Goal: Task Accomplishment & Management: Use online tool/utility

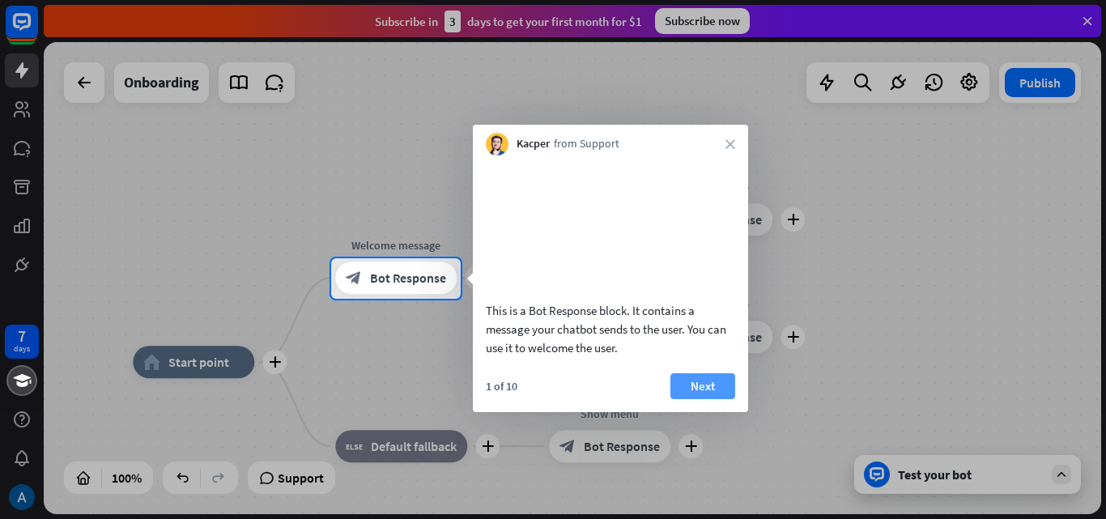
click at [697, 399] on button "Next" at bounding box center [702, 386] width 65 height 26
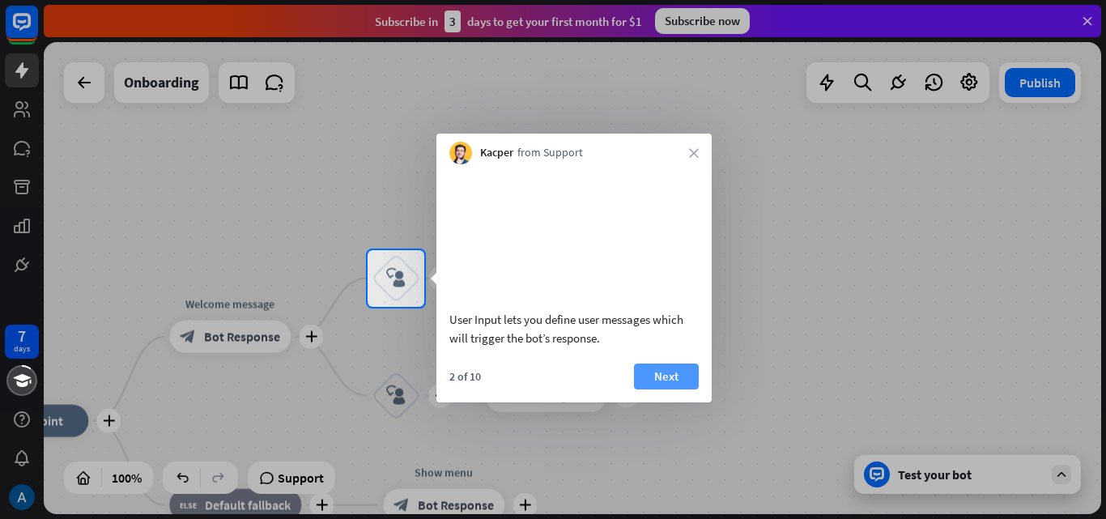
click at [675, 389] on button "Next" at bounding box center [666, 377] width 65 height 26
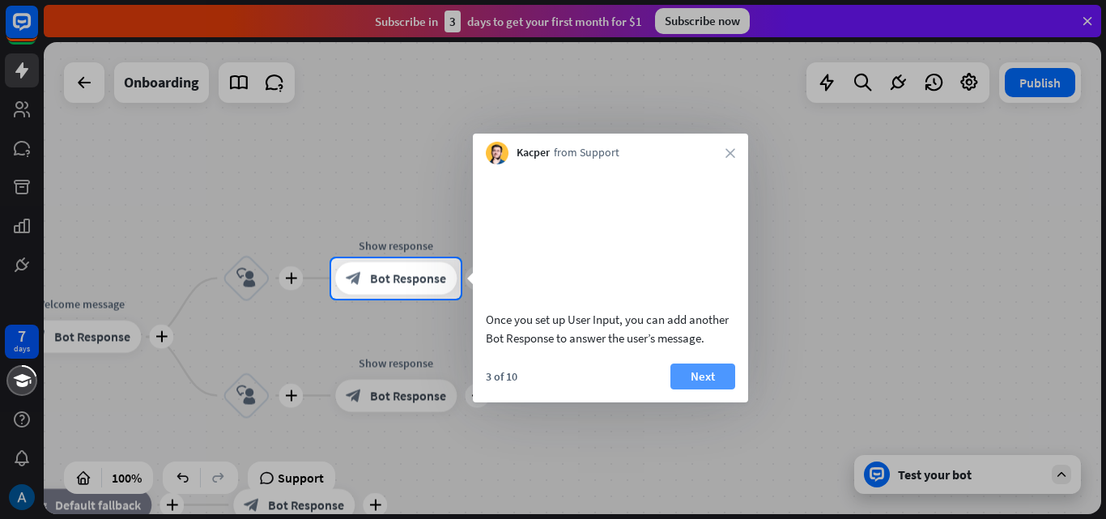
click at [690, 389] on button "Next" at bounding box center [702, 377] width 65 height 26
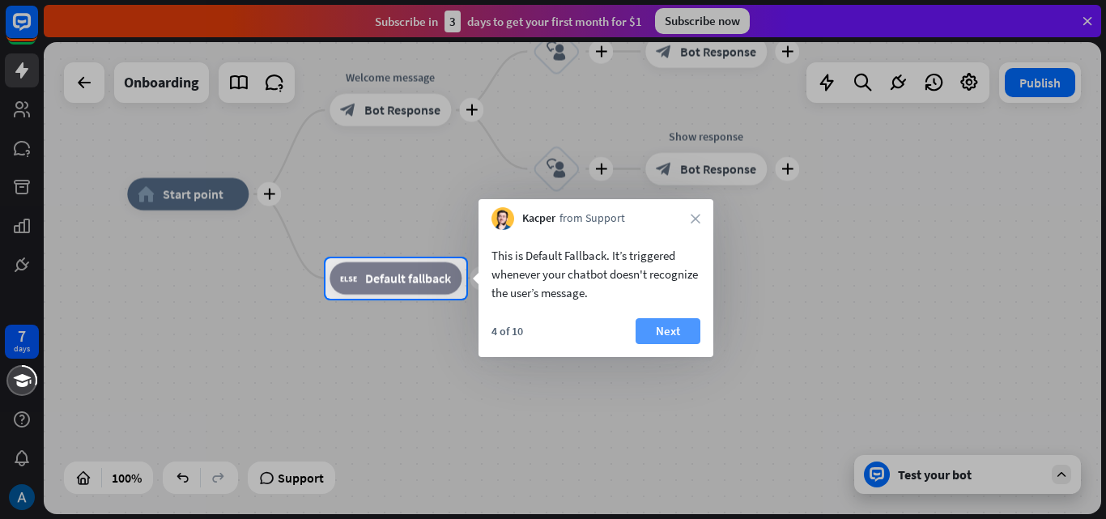
click at [684, 323] on button "Next" at bounding box center [668, 331] width 65 height 26
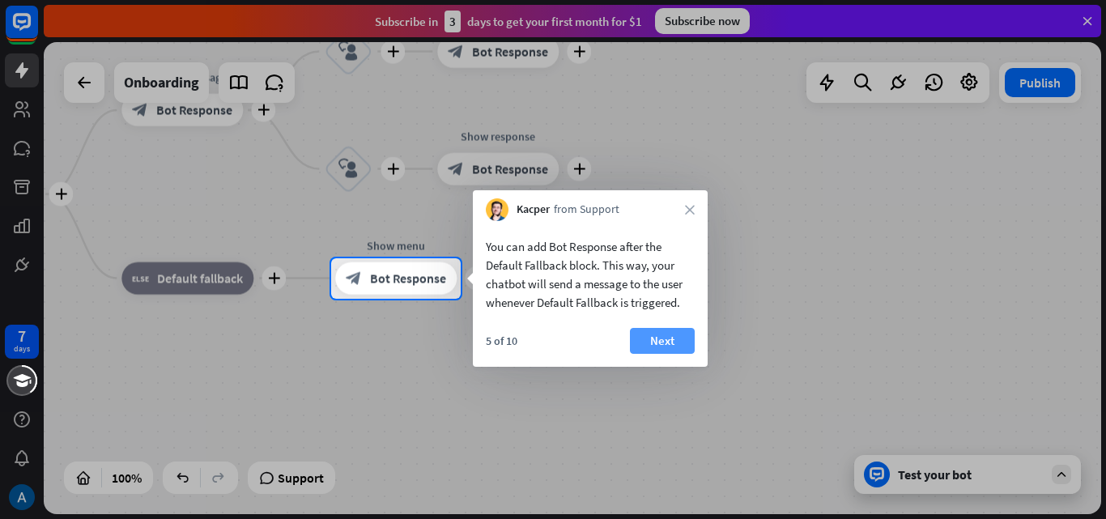
click at [653, 339] on button "Next" at bounding box center [662, 341] width 65 height 26
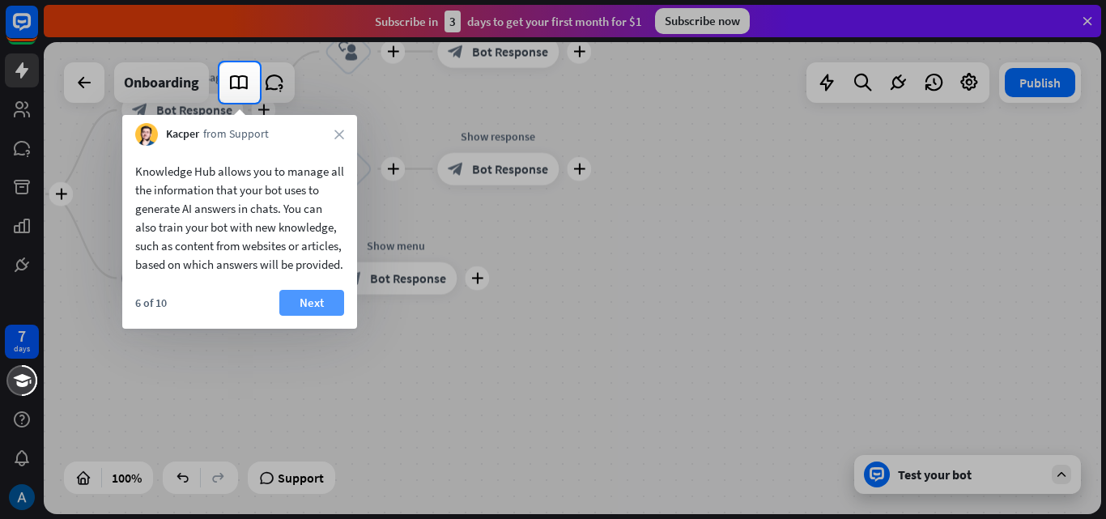
click at [295, 316] on button "Next" at bounding box center [311, 303] width 65 height 26
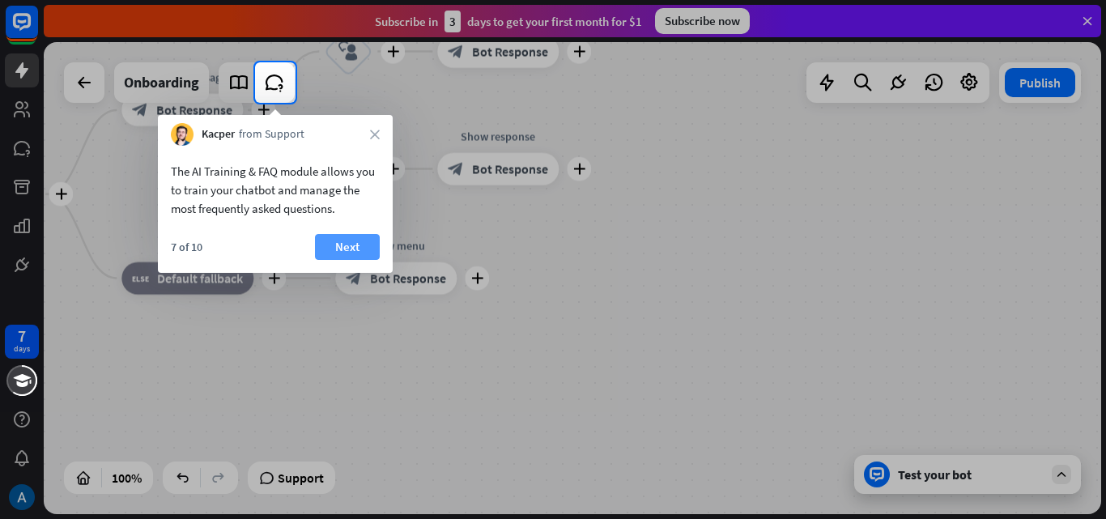
click at [355, 249] on button "Next" at bounding box center [347, 247] width 65 height 26
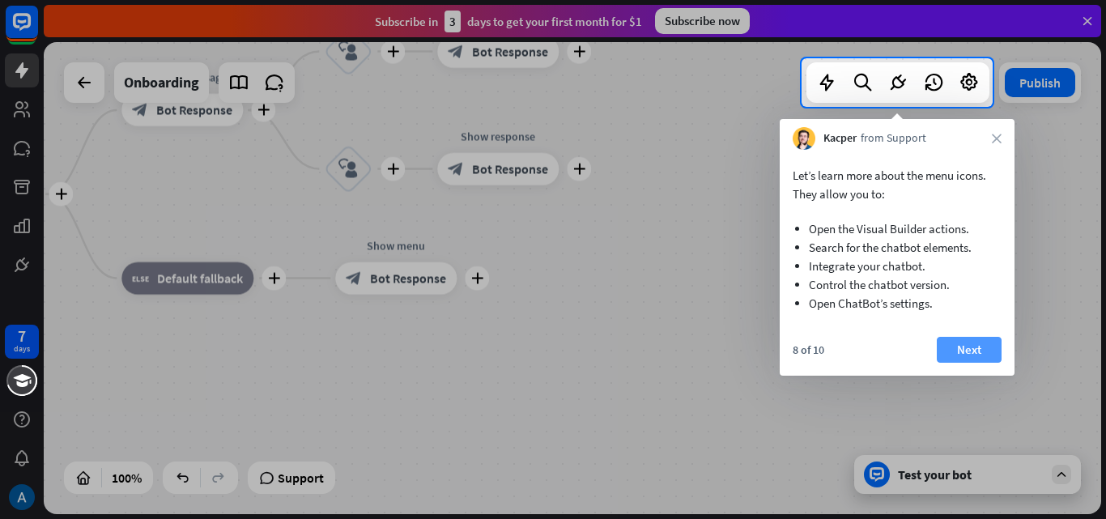
click at [974, 347] on button "Next" at bounding box center [969, 350] width 65 height 26
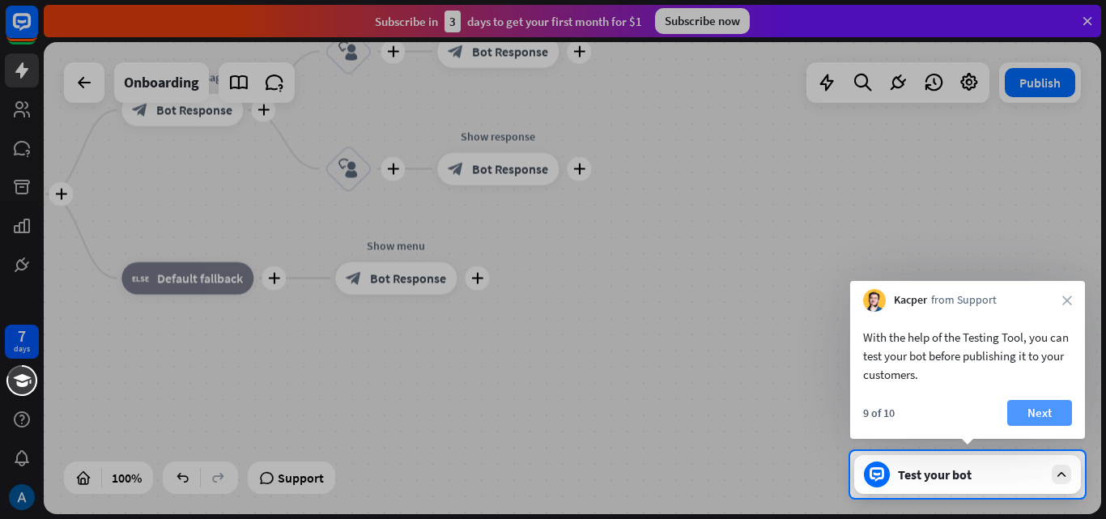
click at [1027, 410] on button "Next" at bounding box center [1039, 413] width 65 height 26
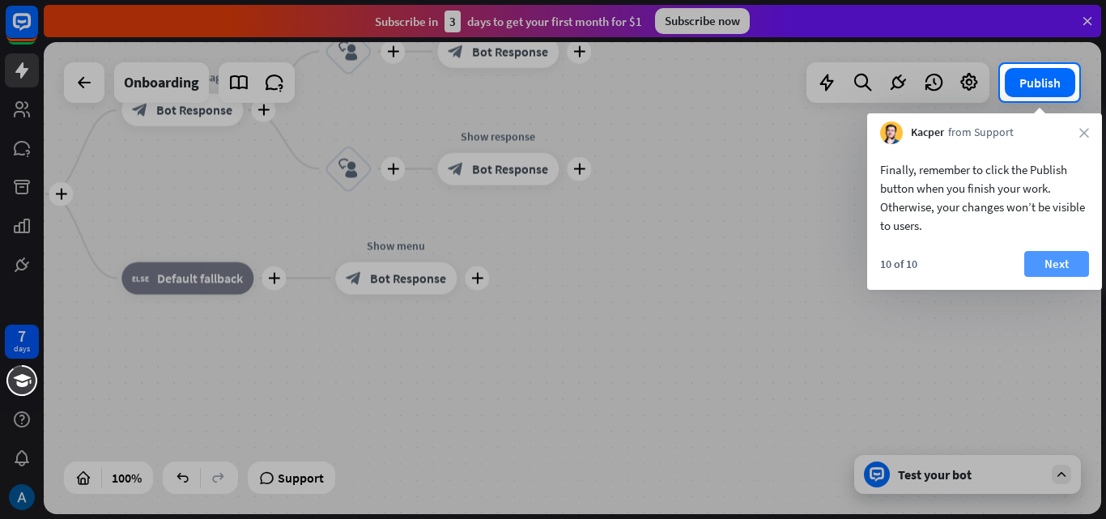
click at [1040, 262] on button "Next" at bounding box center [1056, 264] width 65 height 26
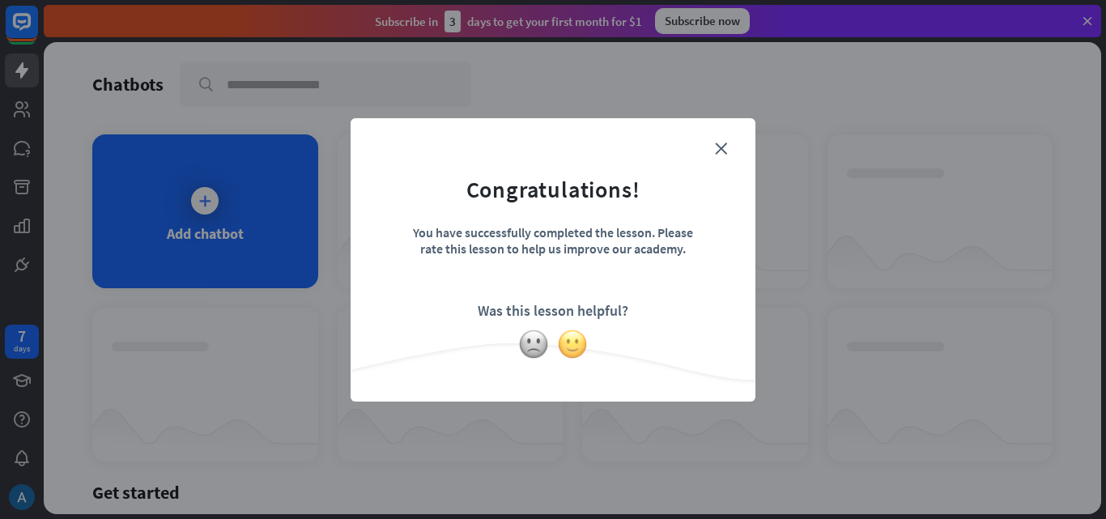
click at [573, 354] on img at bounding box center [572, 344] width 31 height 31
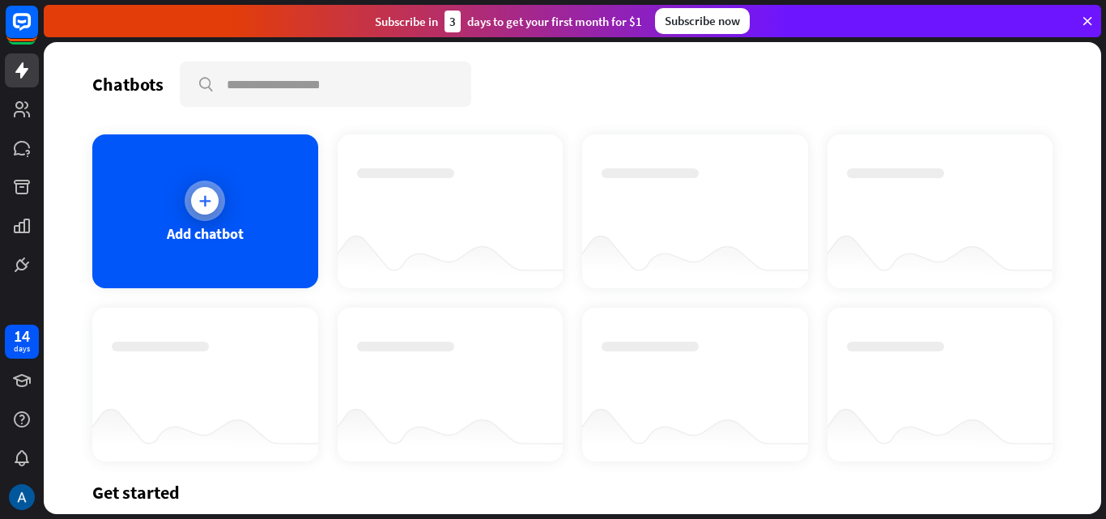
click at [206, 183] on div at bounding box center [205, 201] width 40 height 40
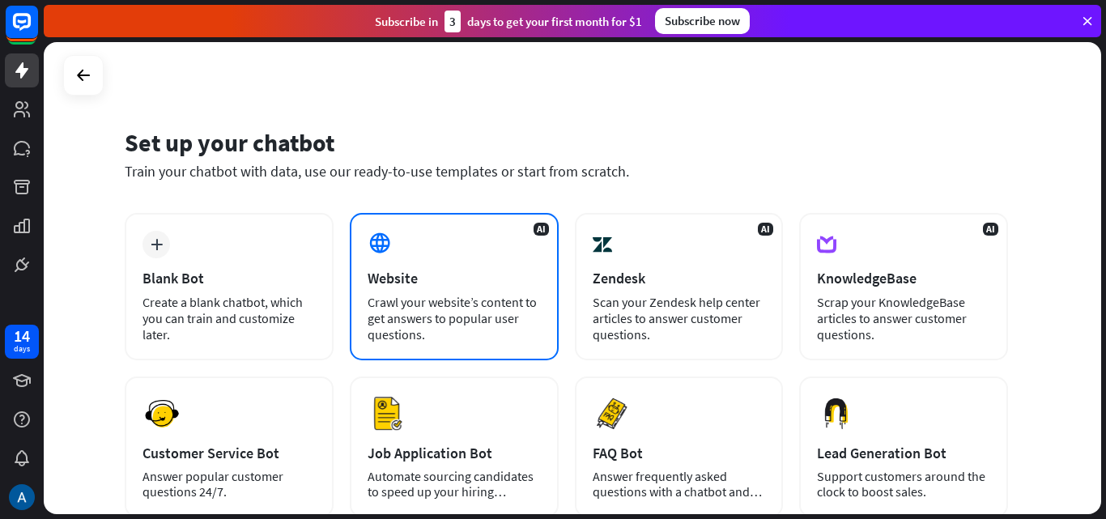
click at [450, 260] on div "AI Website Crawl your website’s content to get answers to popular user question…" at bounding box center [454, 286] width 209 height 147
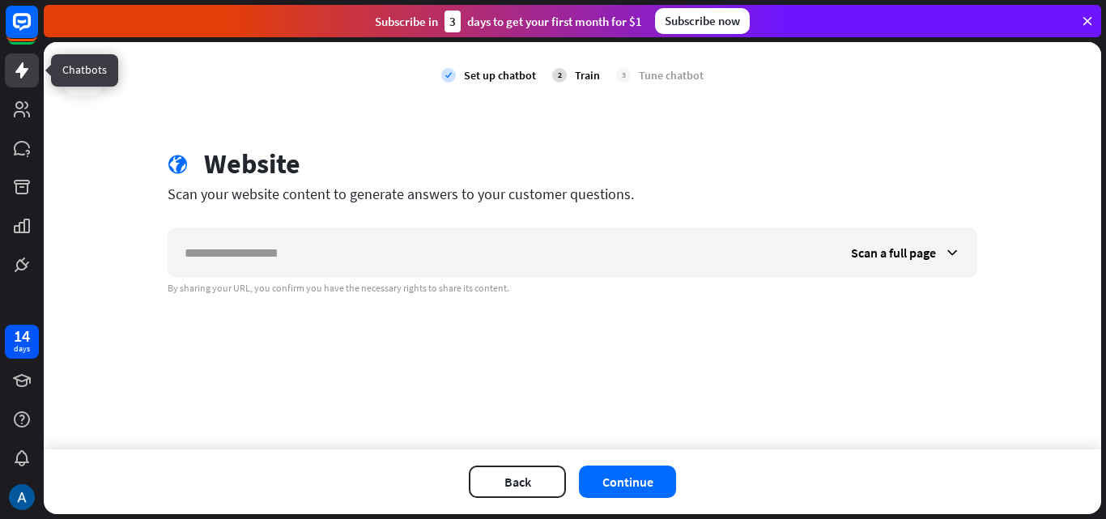
click at [16, 79] on icon at bounding box center [21, 70] width 19 height 19
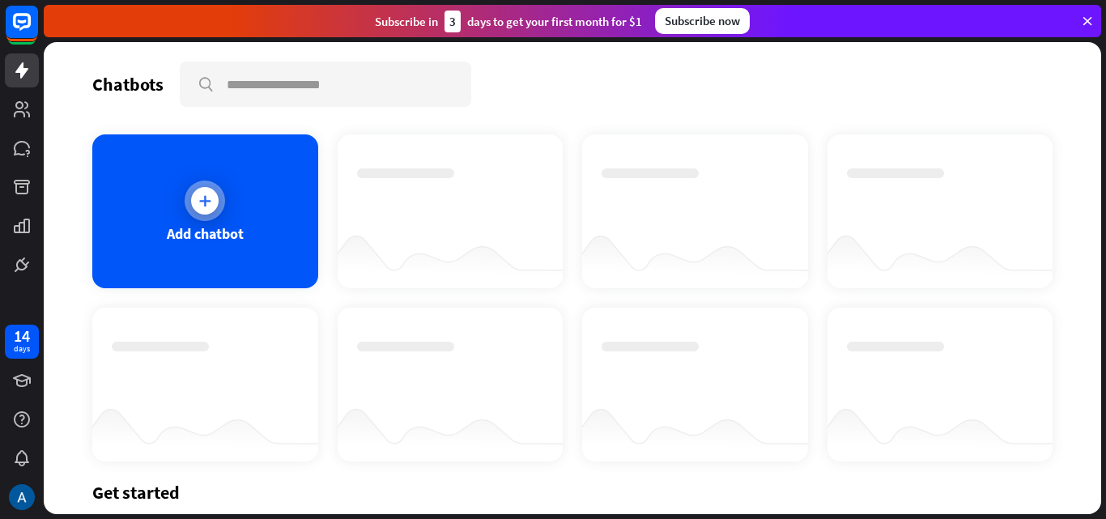
click at [227, 176] on div "Add chatbot" at bounding box center [205, 211] width 226 height 154
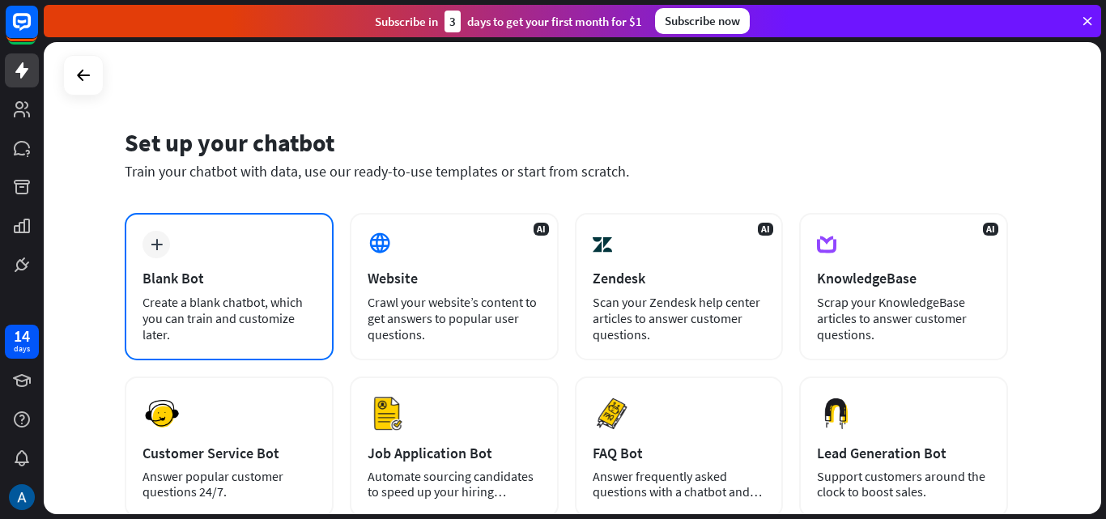
click at [209, 262] on div "plus Blank Bot Create a blank chatbot, which you can train and customize later." at bounding box center [229, 286] width 209 height 147
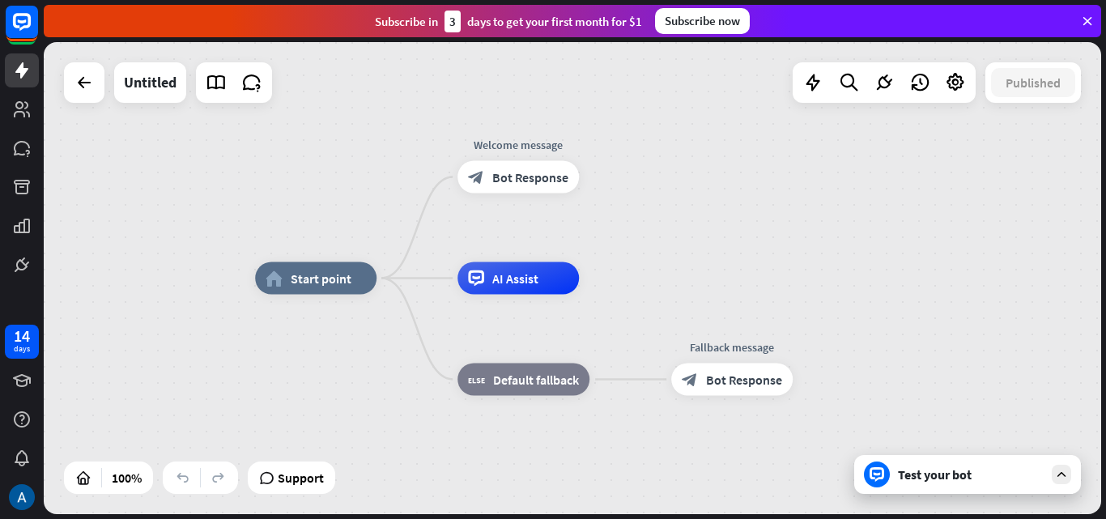
click at [527, 464] on div "home_2 Start point Welcome message block_bot_response Bot Response AI Assist bl…" at bounding box center [783, 515] width 1057 height 472
click at [509, 288] on div "AI Assist" at bounding box center [517, 278] width 121 height 32
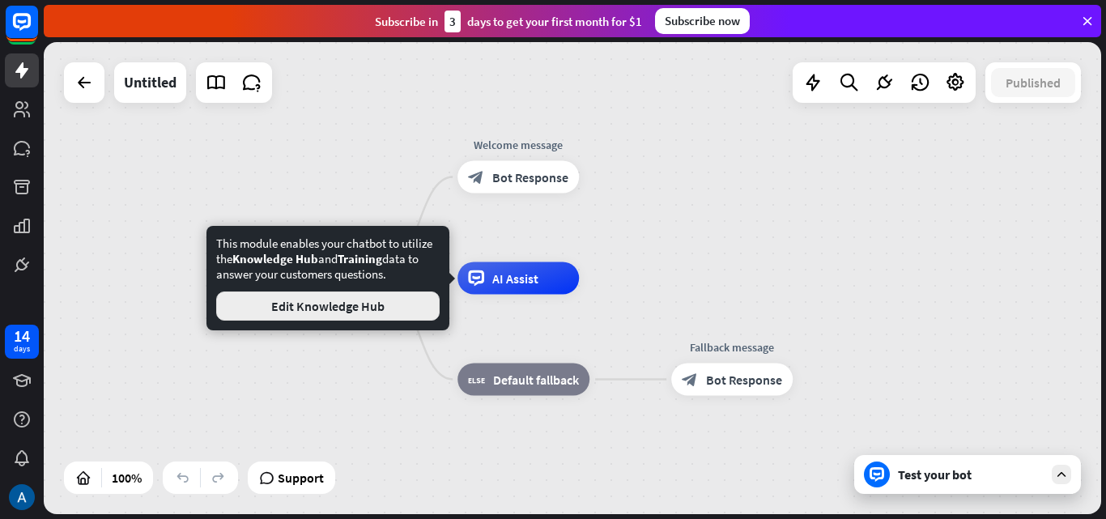
click at [366, 304] on button "Edit Knowledge Hub" at bounding box center [327, 305] width 223 height 29
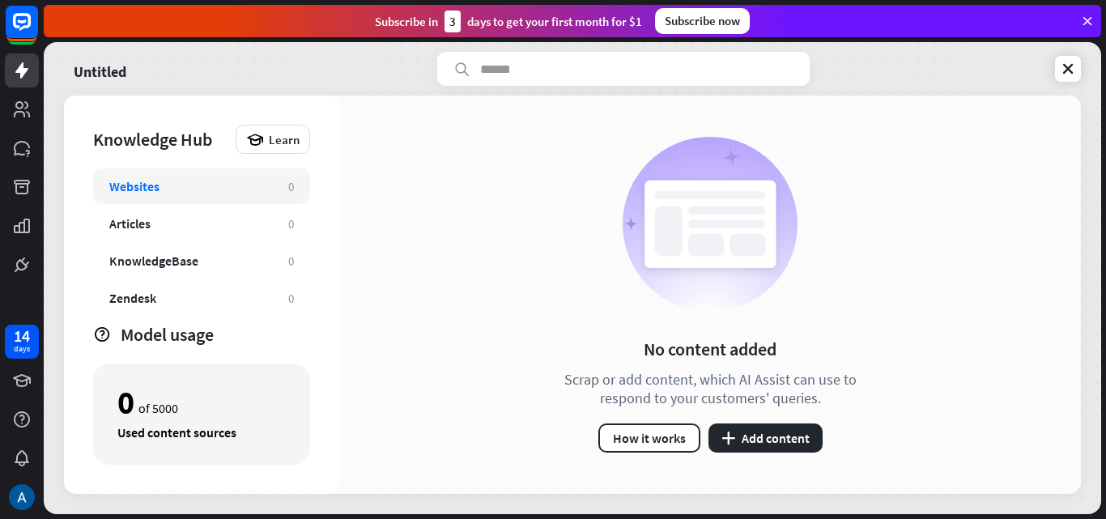
click at [447, 175] on div "No content added Scrap or add content, which AI Assist can use to respond to yo…" at bounding box center [710, 295] width 742 height 398
click at [746, 436] on button "plus Add content" at bounding box center [765, 437] width 114 height 29
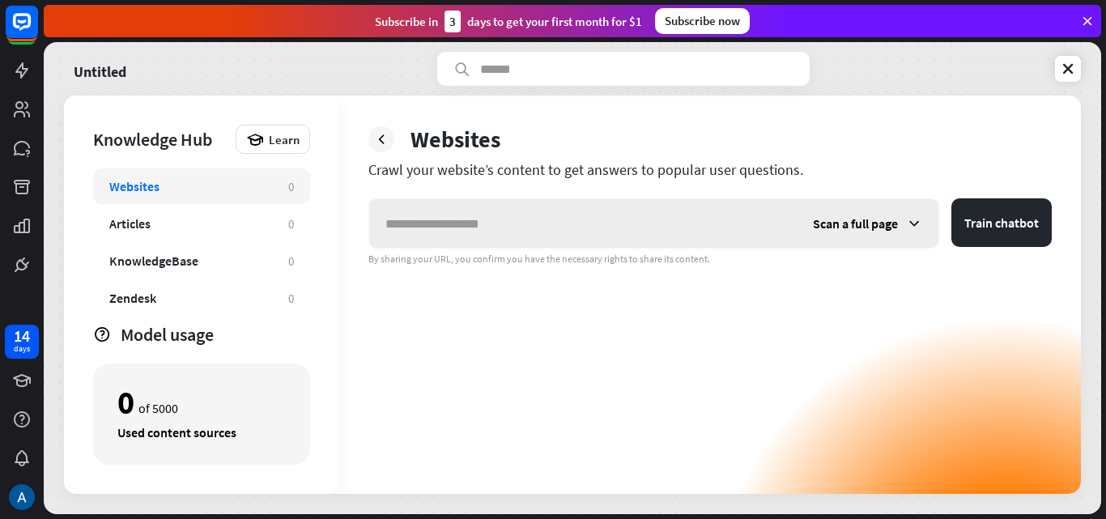
click at [878, 228] on span "Scan a full page" at bounding box center [855, 223] width 85 height 16
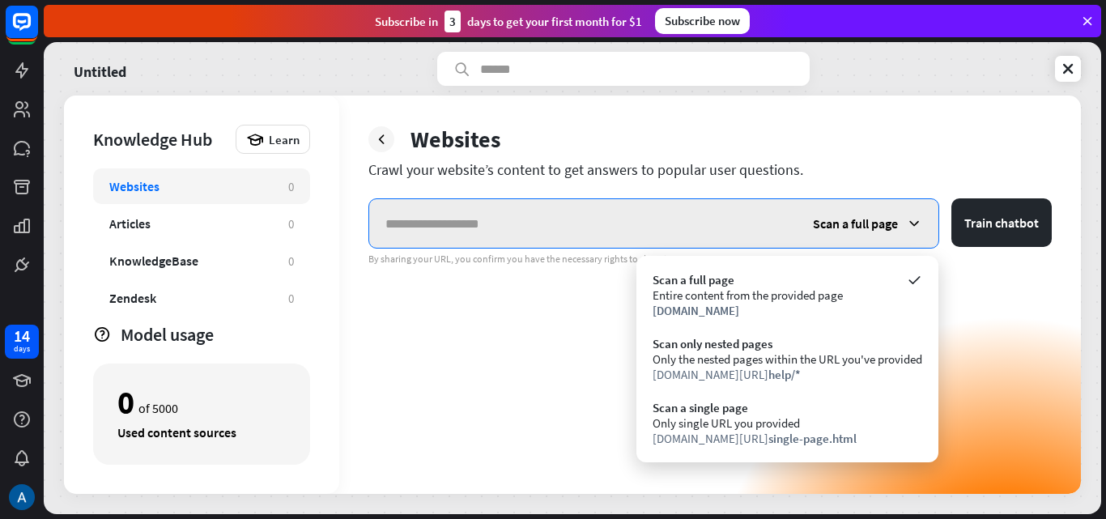
click at [558, 215] on input "text" at bounding box center [582, 223] width 427 height 49
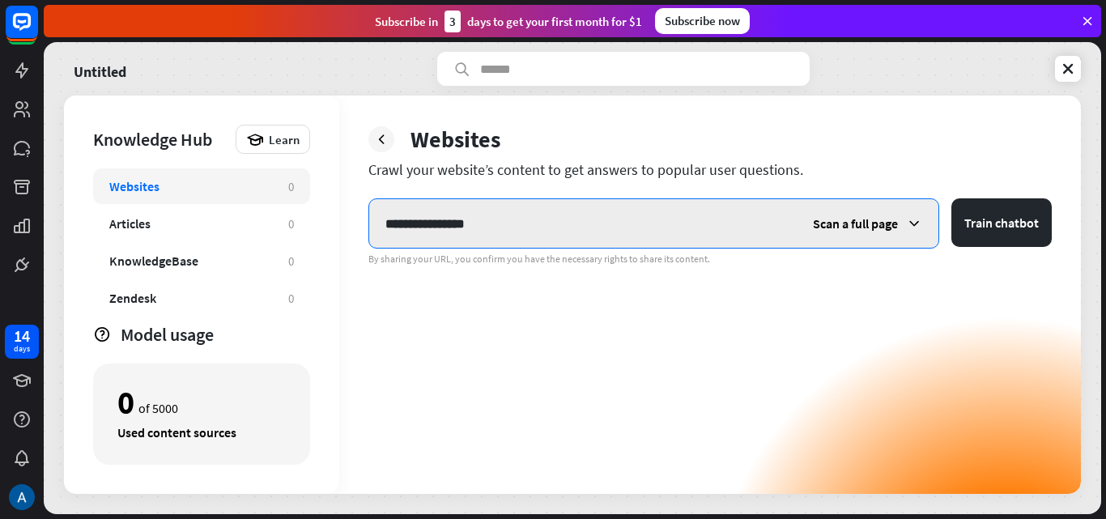
type input "**********"
click at [951, 198] on button "Train chatbot" at bounding box center [1001, 222] width 100 height 49
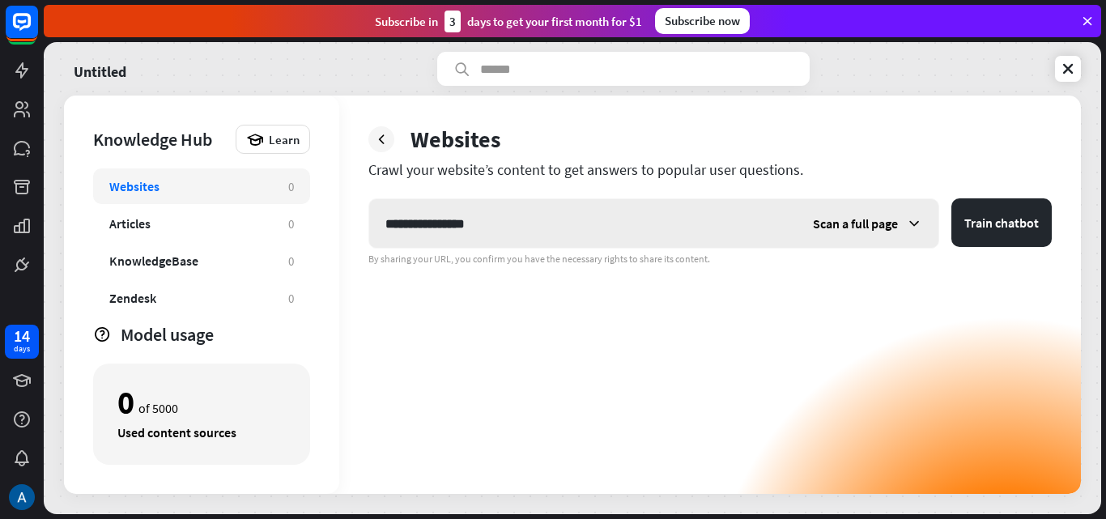
click at [849, 217] on span "Scan a full page" at bounding box center [855, 223] width 85 height 16
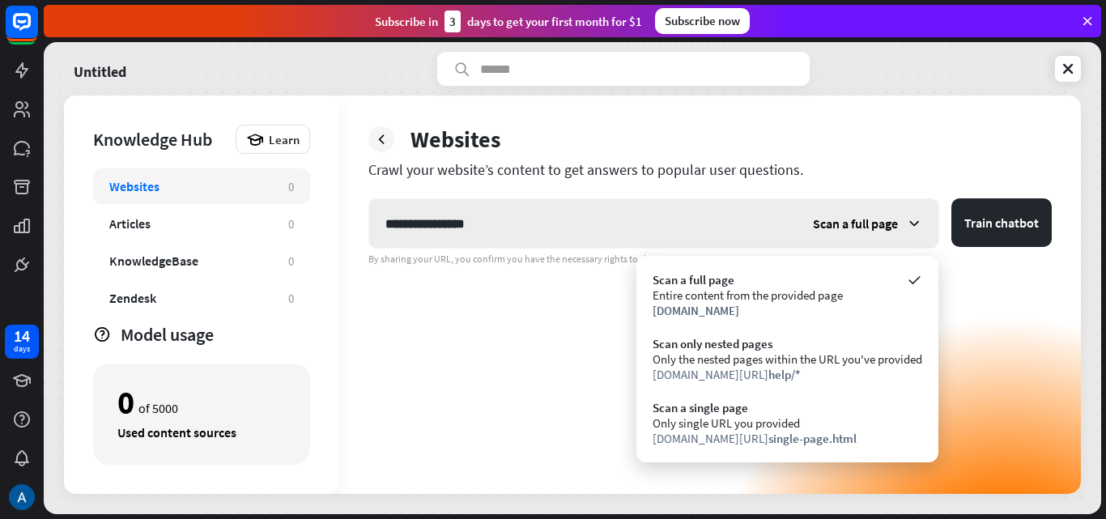
click at [921, 225] on icon at bounding box center [914, 223] width 16 height 16
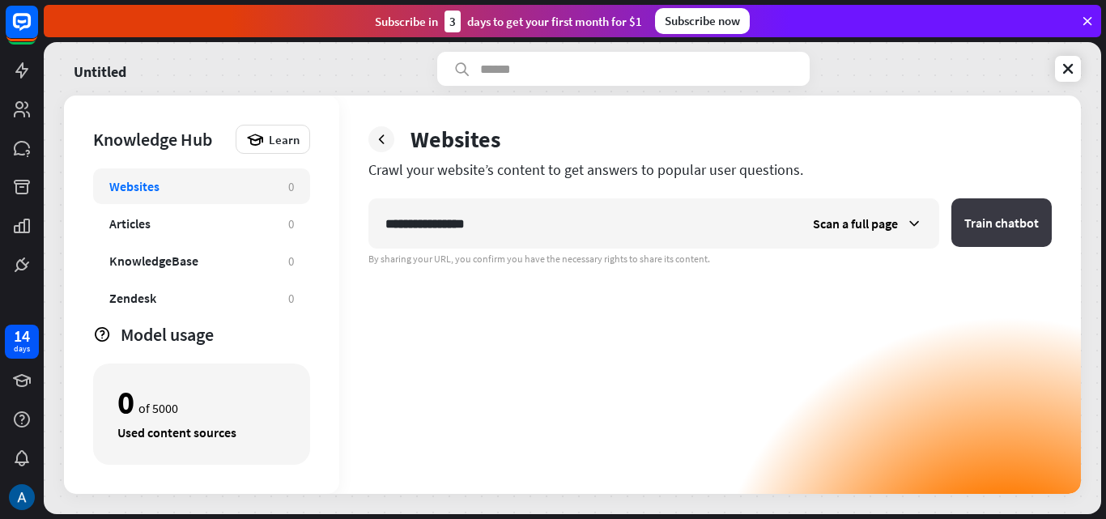
click at [1006, 207] on button "Train chatbot" at bounding box center [1001, 222] width 100 height 49
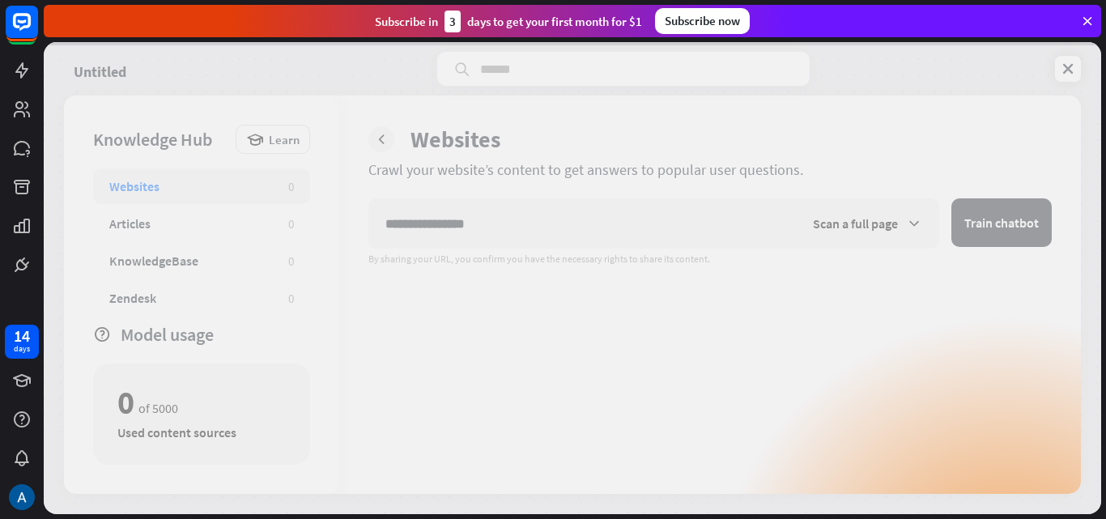
click at [1055, 64] on div at bounding box center [572, 278] width 1057 height 472
